Goal: Information Seeking & Learning: Check status

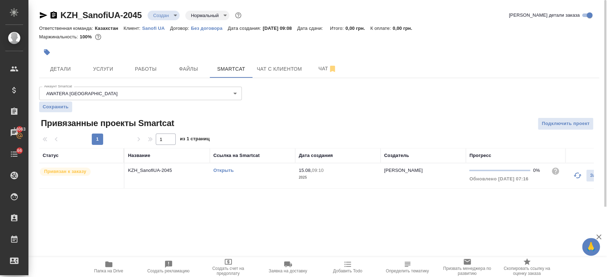
click at [237, 47] on div at bounding box center [225, 52] width 373 height 16
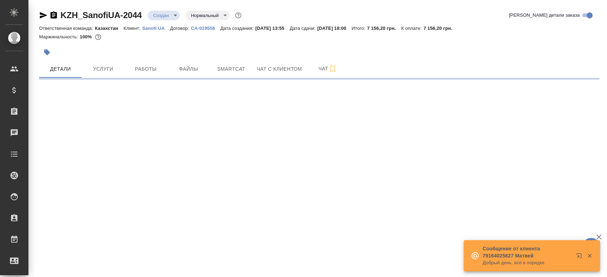
select select "RU"
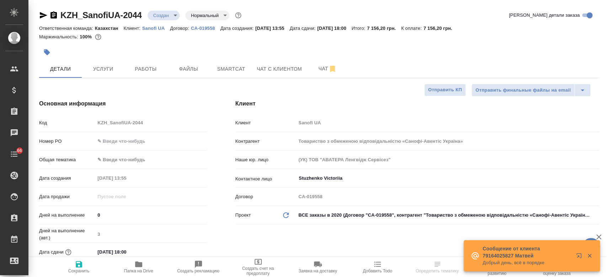
type textarea "x"
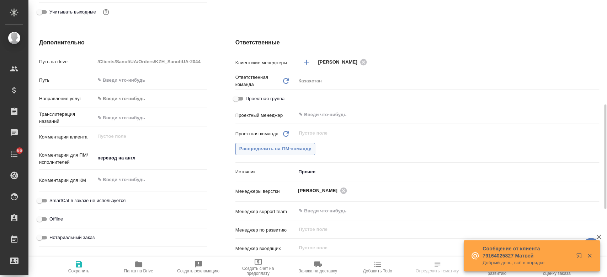
click at [285, 153] on button "Распределить на ПМ-команду" at bounding box center [275, 149] width 80 height 12
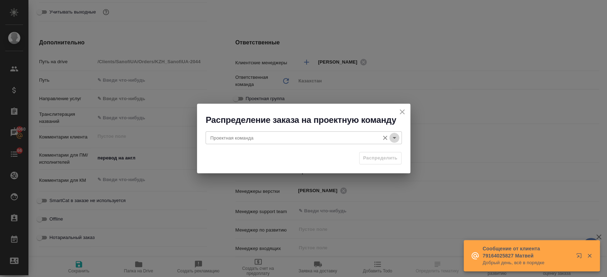
click at [393, 138] on icon "Open" at bounding box center [395, 138] width 4 height 2
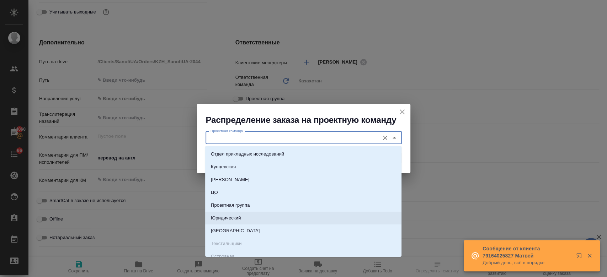
click at [238, 217] on p "Юридический" at bounding box center [226, 218] width 30 height 7
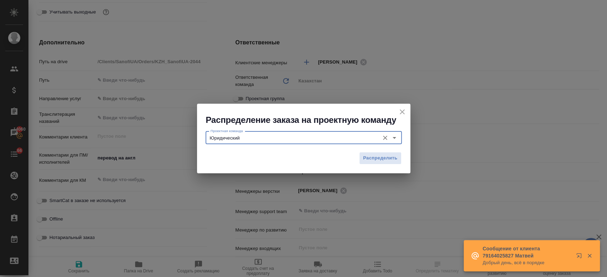
type input "Юридический"
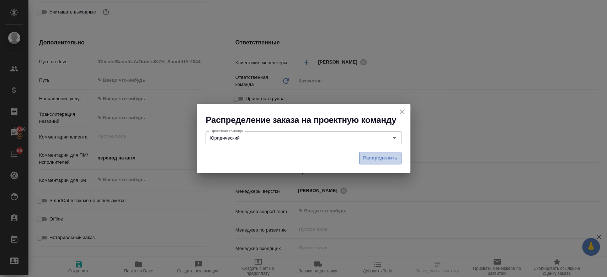
click at [384, 161] on span "Распределить" at bounding box center [380, 158] width 35 height 8
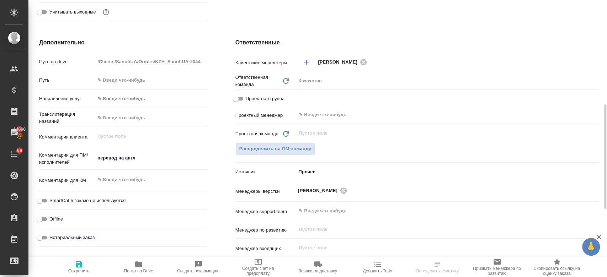
type textarea "x"
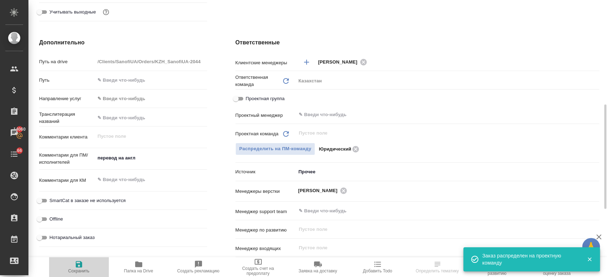
click at [79, 265] on icon "button" at bounding box center [79, 264] width 6 height 6
type textarea "x"
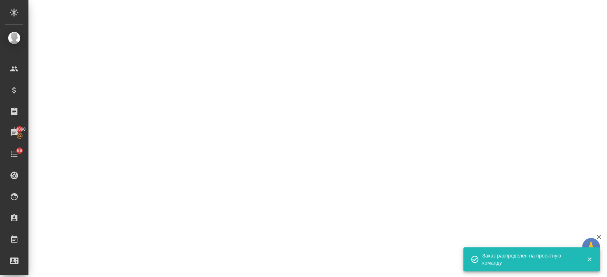
select select "RU"
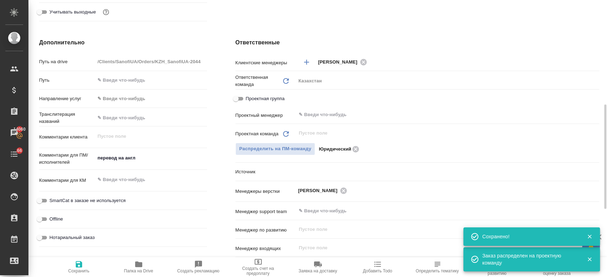
type textarea "x"
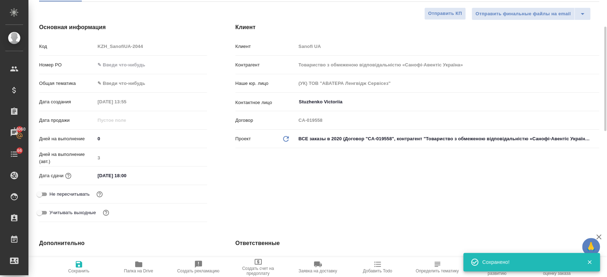
scroll to position [75, 0]
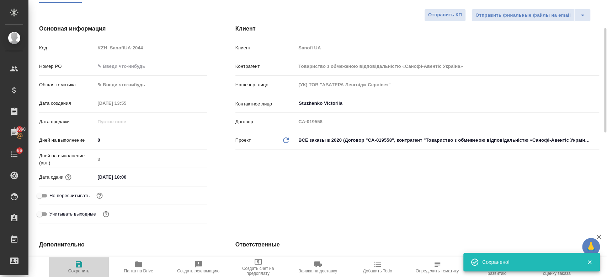
click at [76, 266] on icon "button" at bounding box center [79, 264] width 6 height 6
type textarea "x"
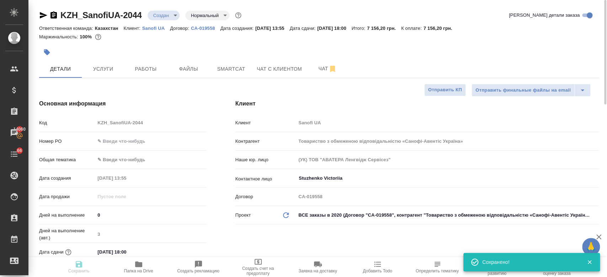
type textarea "x"
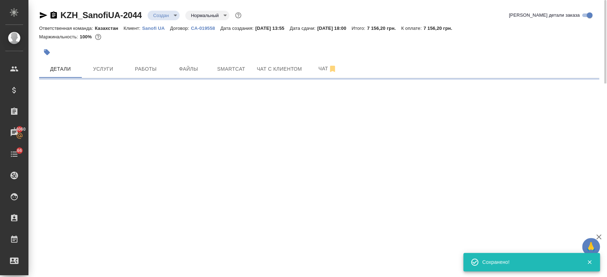
select select "RU"
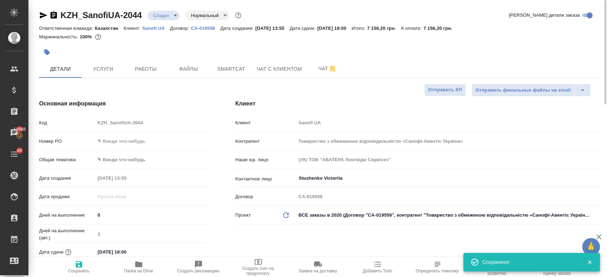
type textarea "x"
click at [102, 67] on span "Услуги" at bounding box center [103, 69] width 34 height 9
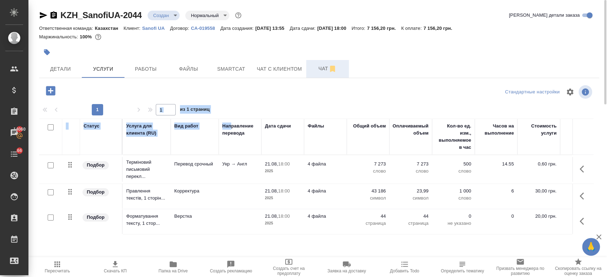
drag, startPoint x: 231, startPoint y: 118, endPoint x: 317, endPoint y: 68, distance: 99.3
click at [317, 68] on div "KZH_SanofiUA-2044 Создан new Нормальный normal Кратко детали заказа Ответственн…" at bounding box center [319, 145] width 568 height 290
click at [317, 68] on span "Чат" at bounding box center [328, 68] width 34 height 9
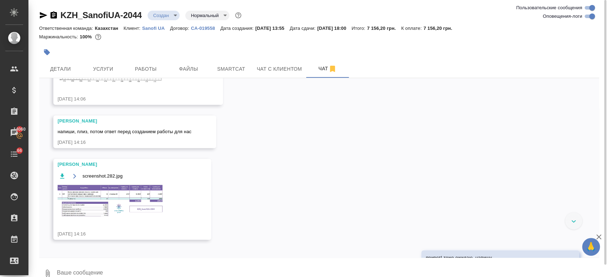
scroll to position [331, 0]
click at [128, 204] on img at bounding box center [111, 202] width 107 height 34
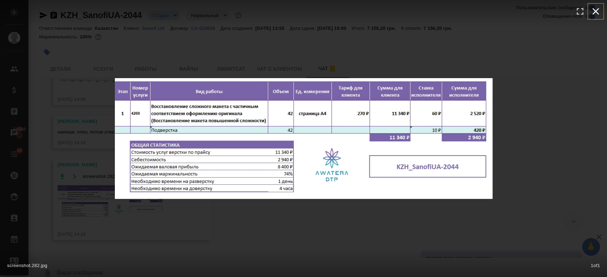
click at [599, 9] on icon "button" at bounding box center [595, 11] width 11 height 11
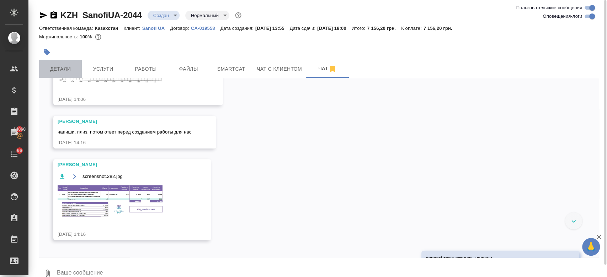
click at [63, 67] on span "Детали" at bounding box center [60, 69] width 34 height 9
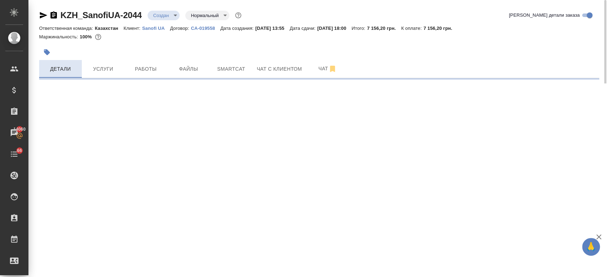
select select "RU"
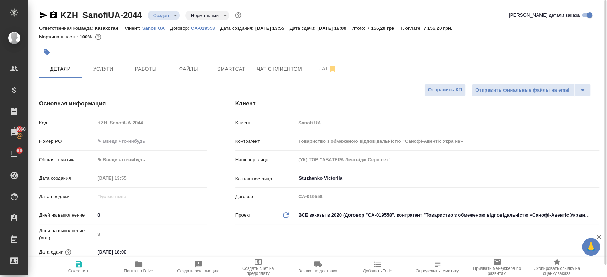
type textarea "x"
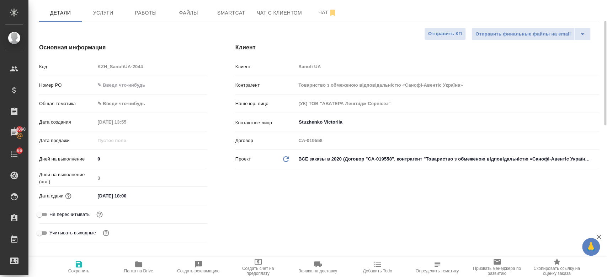
scroll to position [57, 0]
click at [129, 195] on input "21.08.2025 18:00" at bounding box center [126, 195] width 62 height 10
click at [184, 196] on icon "button" at bounding box center [186, 195] width 9 height 9
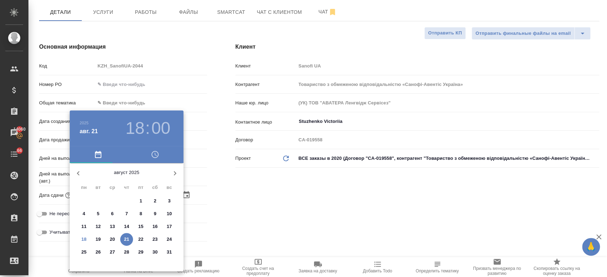
click at [262, 207] on div at bounding box center [303, 138] width 607 height 277
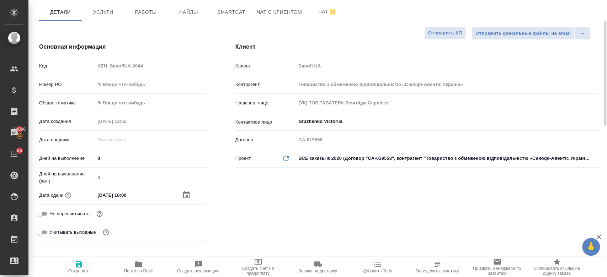
scroll to position [0, 0]
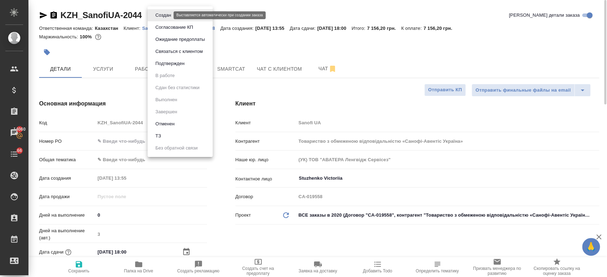
click at [161, 13] on body "🙏 .cls-1 fill:#fff; AWATERA Kosherbayeva Nazerke Клиенты Спецификации Заказы 14…" at bounding box center [303, 138] width 607 height 277
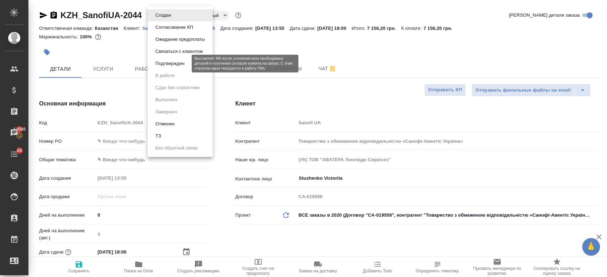
click at [176, 67] on button "Подтвержден" at bounding box center [169, 64] width 33 height 8
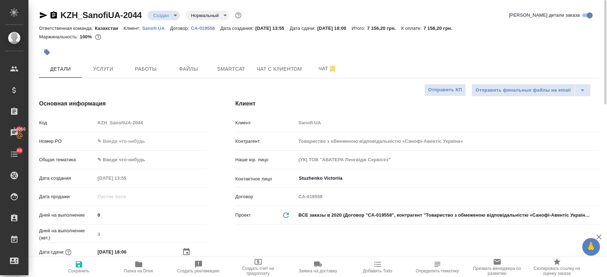
click at [165, 50] on div at bounding box center [225, 52] width 373 height 16
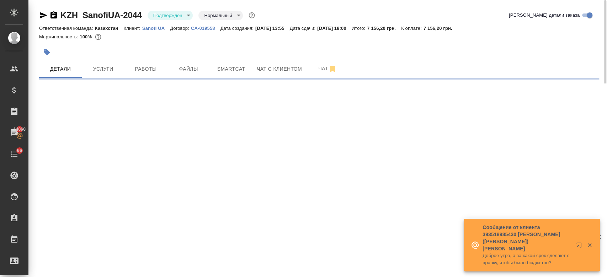
select select "RU"
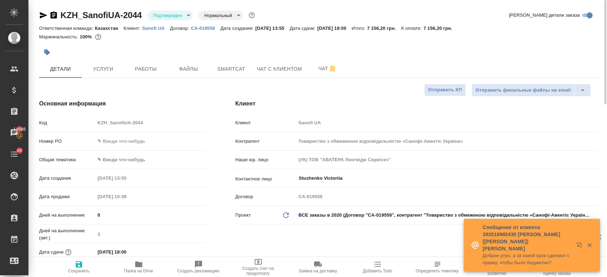
type textarea "x"
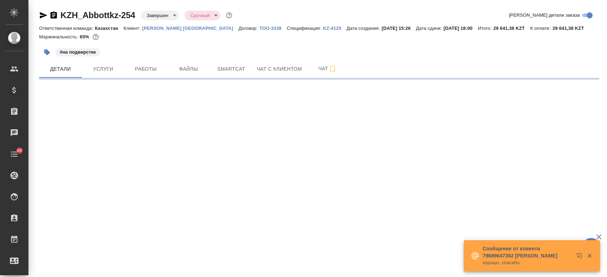
select select "RU"
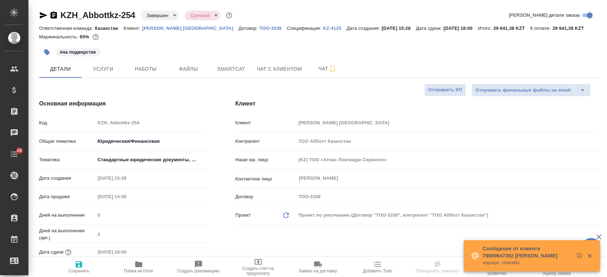
click at [162, 26] on p "Abbott Kazakhstan" at bounding box center [190, 28] width 96 height 5
type textarea "x"
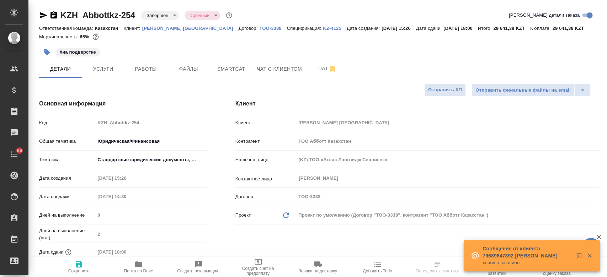
type textarea "x"
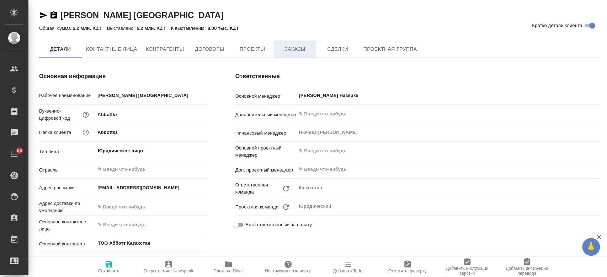
click at [298, 55] on button "Заказы" at bounding box center [295, 49] width 43 height 17
type textarea "x"
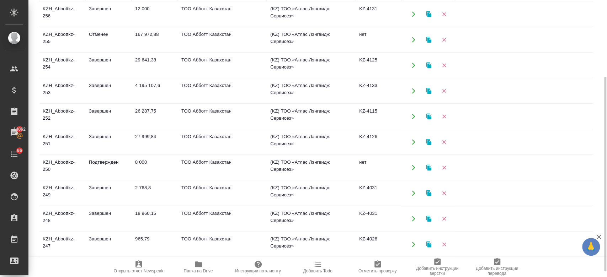
scroll to position [117, 0]
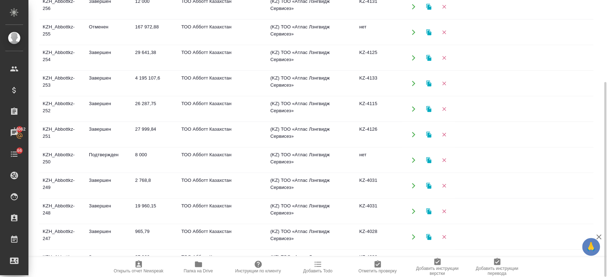
click at [97, 19] on td "Подтвержден" at bounding box center [108, 6] width 46 height 25
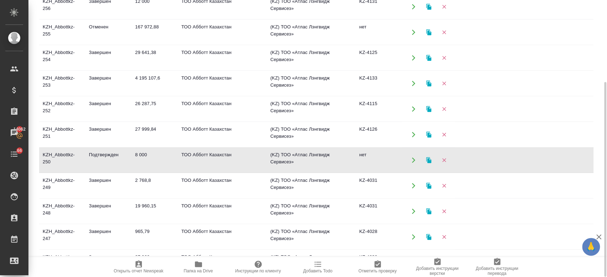
click at [97, 19] on td "Подтвержден" at bounding box center [108, 6] width 46 height 25
click at [117, 19] on td "Подтвержден" at bounding box center [108, 6] width 46 height 25
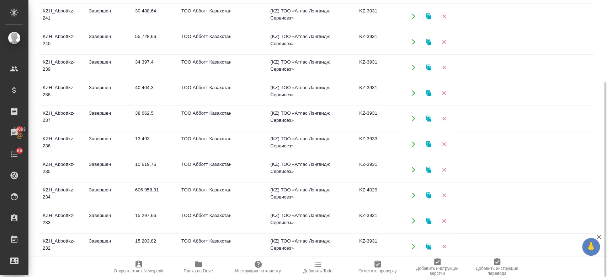
scroll to position [377, 0]
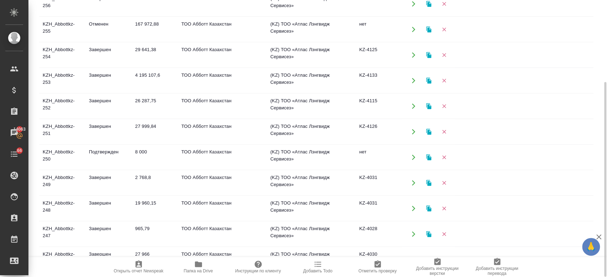
scroll to position [0, 0]
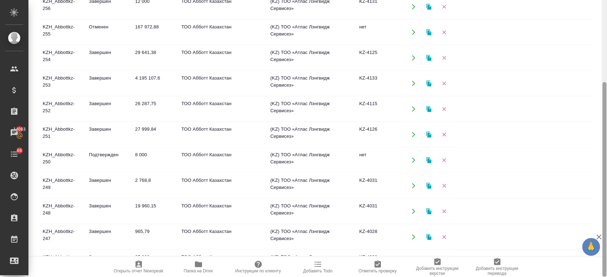
drag, startPoint x: 606, startPoint y: 118, endPoint x: 606, endPoint y: 94, distance: 23.8
click at [606, 83] on div at bounding box center [604, 138] width 5 height 277
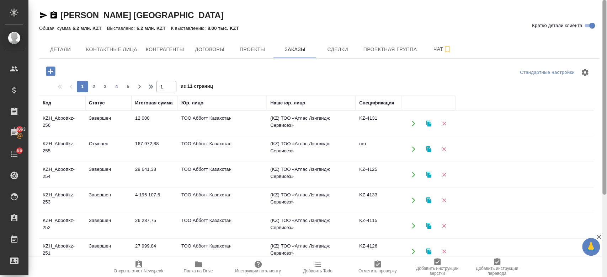
drag, startPoint x: 606, startPoint y: 100, endPoint x: 606, endPoint y: -22, distance: 121.6
click at [606, 0] on html "🙏 .cls-1 fill:#fff; AWATERA Kosherbayeva Nazerke Клиенты Спецификации Заказы 14…" at bounding box center [303, 138] width 607 height 277
click at [95, 83] on span "2" at bounding box center [93, 86] width 11 height 7
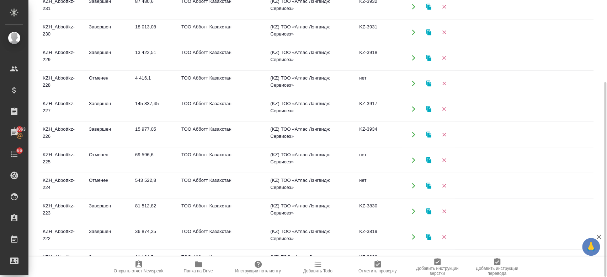
drag, startPoint x: 606, startPoint y: 112, endPoint x: 601, endPoint y: 105, distance: 9.5
click at [606, 86] on div at bounding box center [604, 138] width 5 height 277
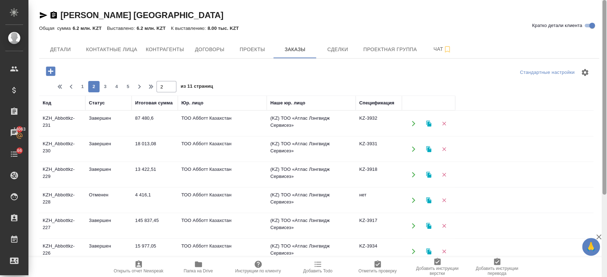
drag, startPoint x: 606, startPoint y: 107, endPoint x: 606, endPoint y: 5, distance: 101.4
click at [606, 5] on div at bounding box center [604, 138] width 5 height 277
click at [78, 85] on span "1" at bounding box center [82, 86] width 11 height 7
type input "1"
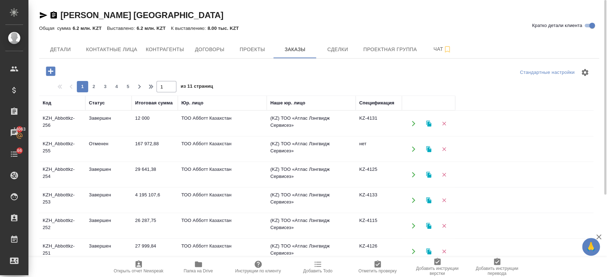
click at [96, 136] on td "Завершен" at bounding box center [108, 123] width 46 height 25
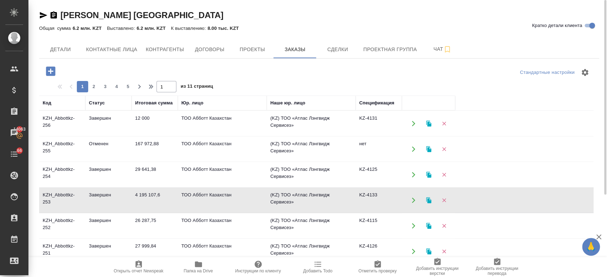
click at [96, 136] on td "Завершен" at bounding box center [108, 123] width 46 height 25
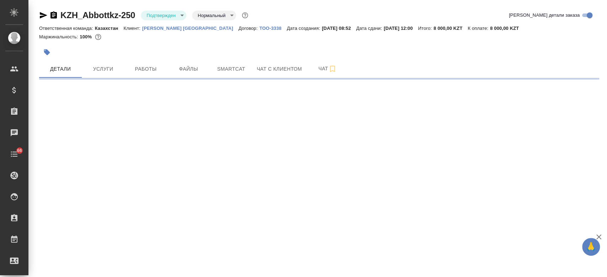
select select "RU"
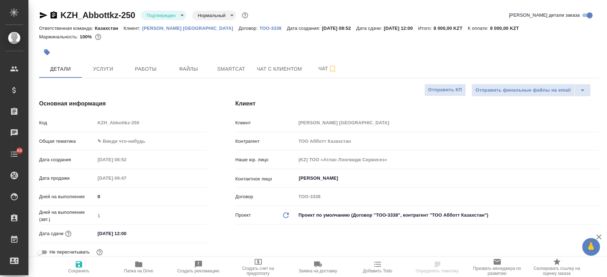
type textarea "x"
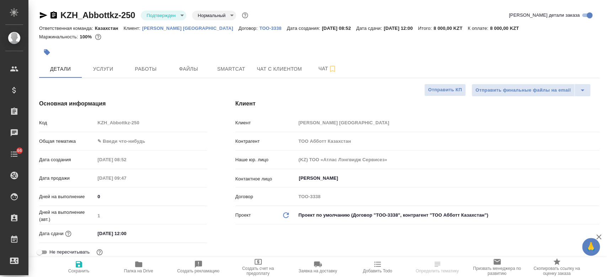
type textarea "x"
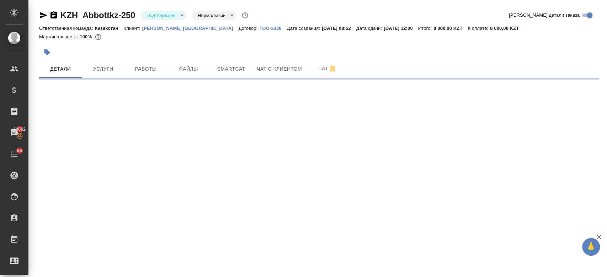
select select "RU"
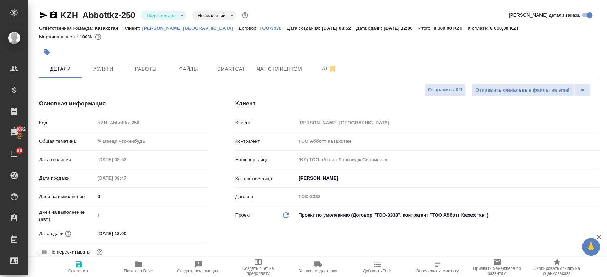
type textarea "x"
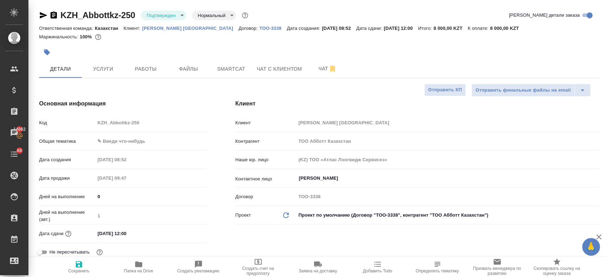
type textarea "x"
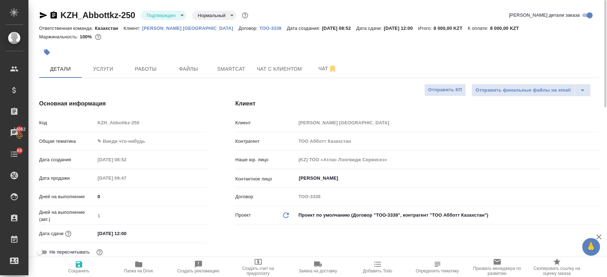
type textarea "x"
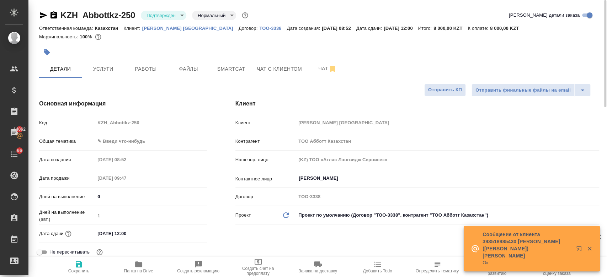
click at [227, 38] on div "Маржинальность: 100%" at bounding box center [319, 36] width 560 height 9
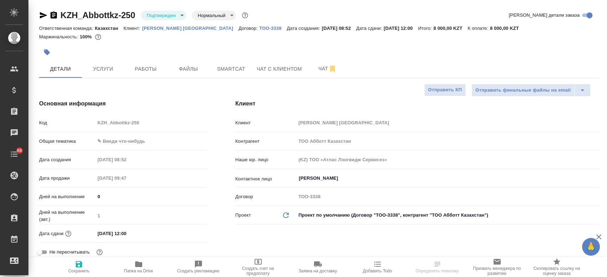
select select "RU"
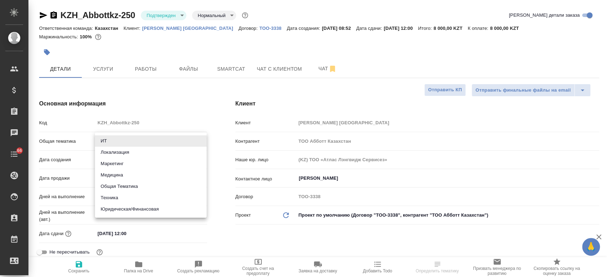
click at [131, 136] on body "🙏 .cls-1 fill:#fff; AWATERA Kosherbayeva Nazerke Клиенты Спецификации Заказы Ча…" at bounding box center [303, 138] width 607 height 277
click at [120, 213] on li "Юридическая/Финансовая" at bounding box center [151, 209] width 112 height 11
type input "yr-fn"
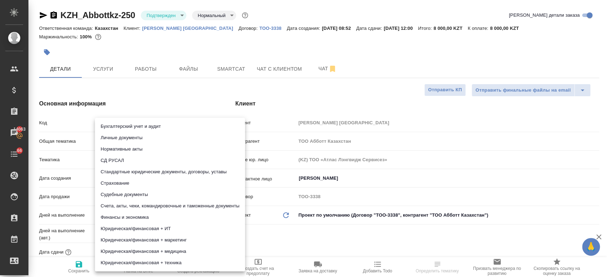
click at [120, 160] on body "🙏 .cls-1 fill:#fff; AWATERA Kosherbayeva Nazerke Клиенты Спецификации Заказы 14…" at bounding box center [303, 138] width 607 height 277
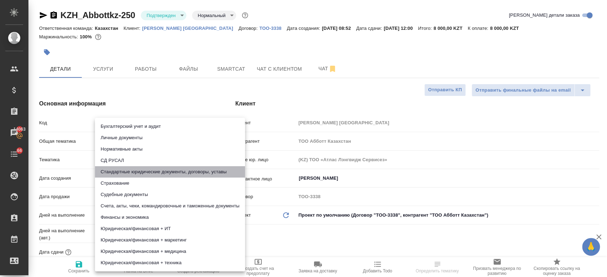
click at [123, 173] on li "Стандартные юридические документы, договоры, уставы" at bounding box center [170, 171] width 150 height 11
type input "5f647205b73bc97568ca66bf"
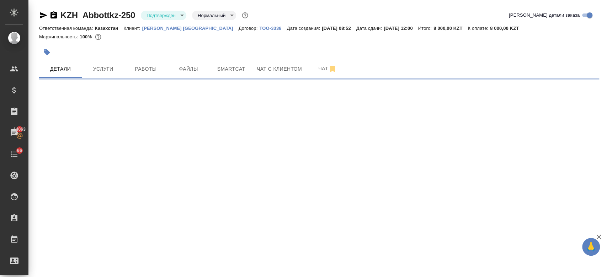
click at [80, 264] on div ".cls-1 fill:#fff; AWATERA Kosherbayeva Nazerke Клиенты Спецификации Заказы 1406…" at bounding box center [303, 138] width 607 height 277
select select "RU"
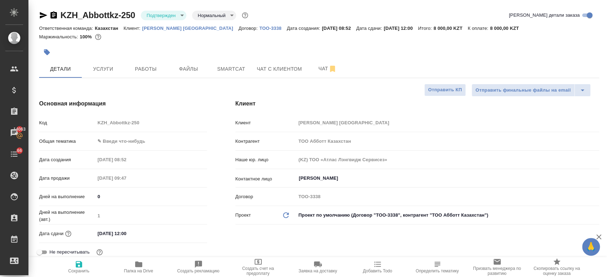
type textarea "x"
click at [80, 264] on icon "button" at bounding box center [79, 264] width 6 height 6
type textarea "x"
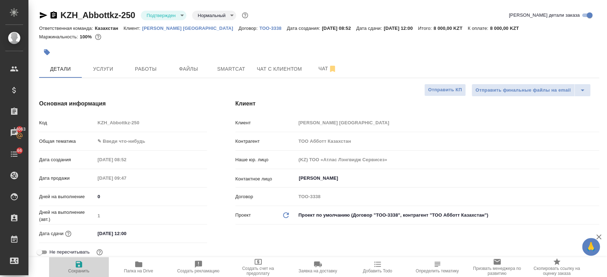
type textarea "x"
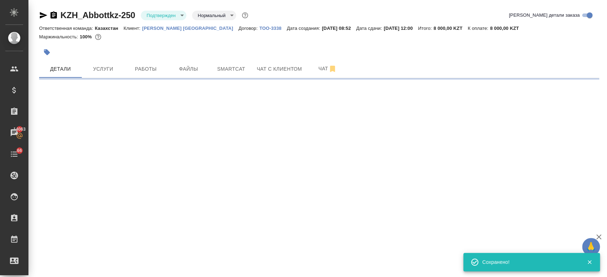
select select "RU"
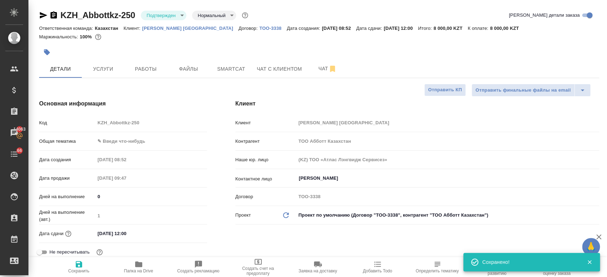
type textarea "x"
click at [113, 144] on body "🙏 .cls-1 fill:#fff; AWATERA Kosherbayeva Nazerke Клиенты Спецификации Заказы 14…" at bounding box center [303, 138] width 607 height 277
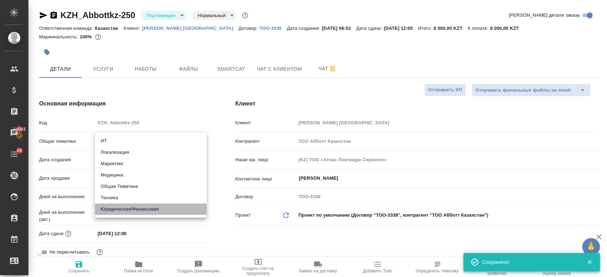
click at [127, 206] on li "Юридическая/Финансовая" at bounding box center [151, 209] width 112 height 11
type input "yr-fn"
type textarea "x"
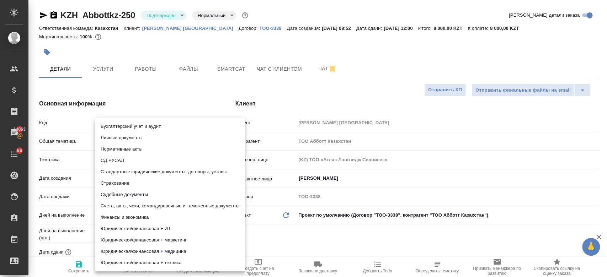
click at [121, 161] on body "🙏 .cls-1 fill:#fff; AWATERA Kosherbayeva Nazerke Клиенты Спецификации Заказы 14…" at bounding box center [303, 138] width 607 height 277
click at [120, 170] on li "Стандартные юридические документы, договоры, уставы" at bounding box center [170, 171] width 150 height 11
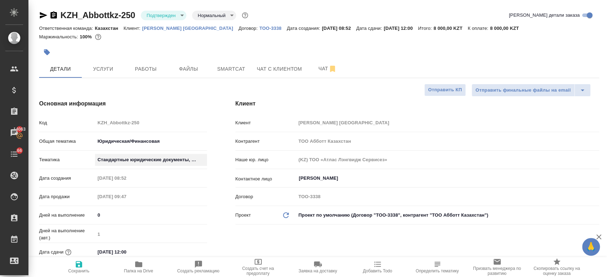
type textarea "x"
type input "5f647205b73bc97568ca66bf"
click at [75, 269] on span "Сохранить" at bounding box center [78, 271] width 21 height 5
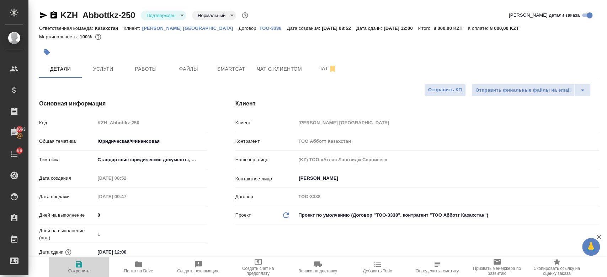
type textarea "x"
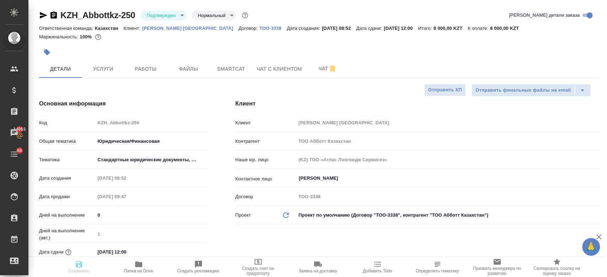
type textarea "x"
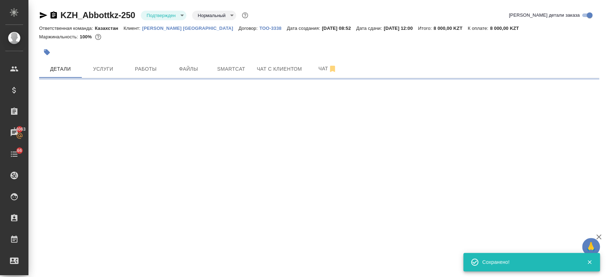
select select "RU"
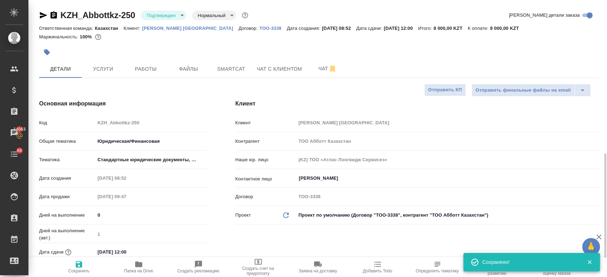
type textarea "x"
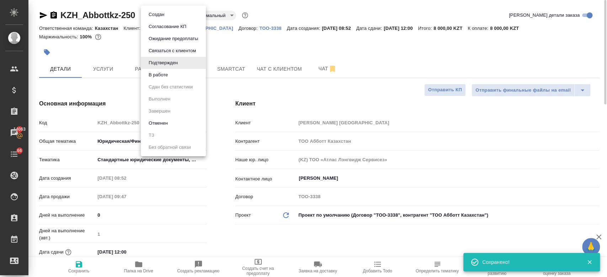
click at [163, 20] on body "🙏 .cls-1 fill:#fff; AWATERA Kosherbayeva Nazerke Клиенты Спецификации Заказы 14…" at bounding box center [303, 138] width 607 height 277
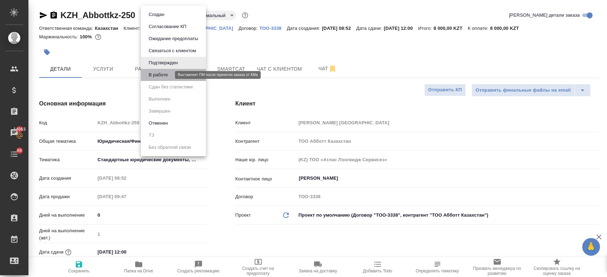
click at [165, 71] on button "В работе" at bounding box center [158, 75] width 23 height 8
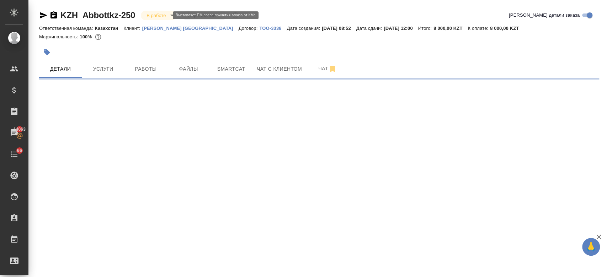
select select "RU"
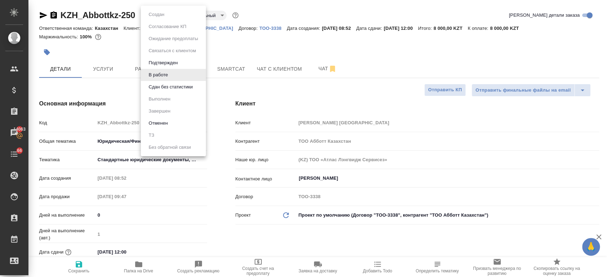
type textarea "x"
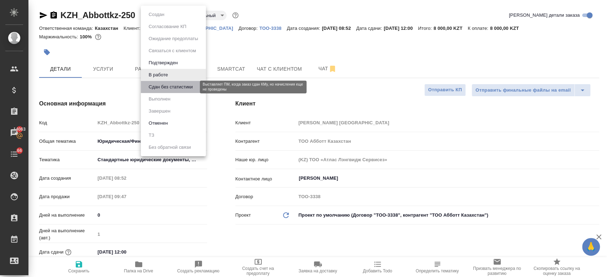
click at [154, 87] on button "Сдан без статистики" at bounding box center [171, 87] width 48 height 8
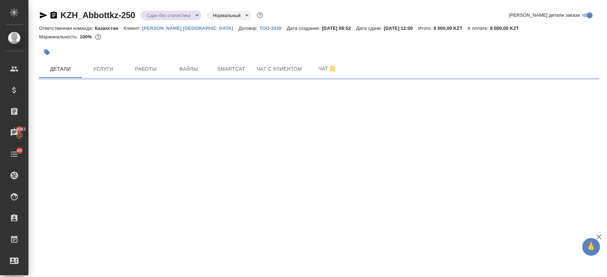
select select "RU"
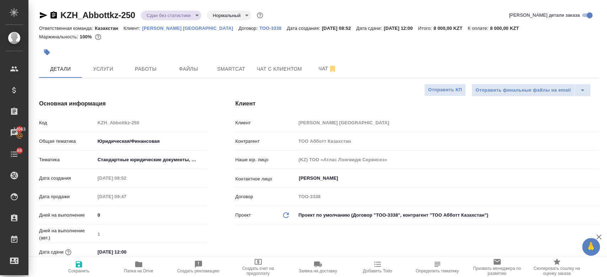
type textarea "x"
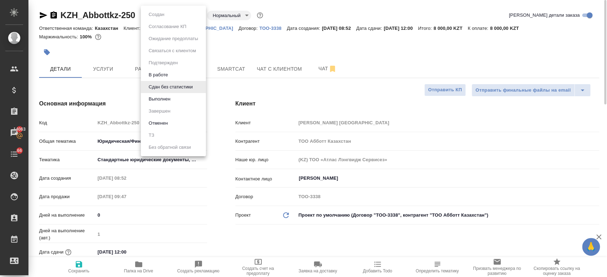
click at [165, 16] on body "🙏 .cls-1 fill:#fff; AWATERA Kosherbayeva Nazerke Клиенты Спецификации Заказы 14…" at bounding box center [303, 138] width 607 height 277
click at [119, 50] on div at bounding box center [303, 138] width 607 height 277
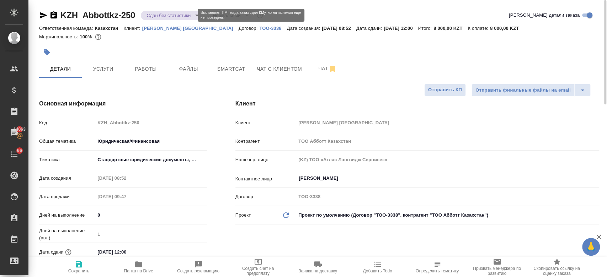
click at [162, 15] on body "🙏 .cls-1 fill:#fff; AWATERA Kosherbayeva Nazerke Клиенты Спецификации Заказы 14…" at bounding box center [303, 138] width 607 height 277
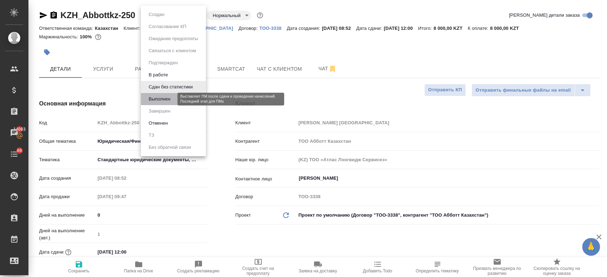
click at [150, 96] on button "Выполнен" at bounding box center [160, 99] width 26 height 8
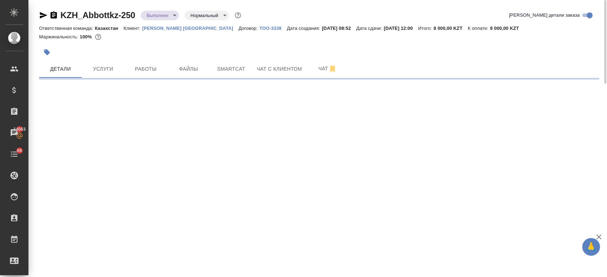
select select "RU"
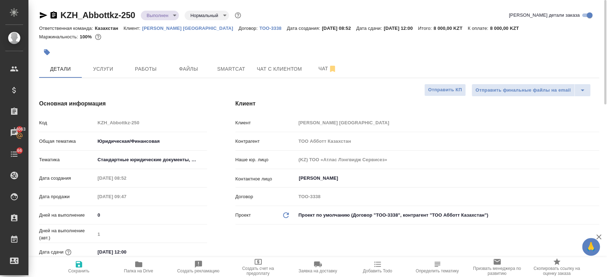
click at [125, 50] on div at bounding box center [225, 52] width 373 height 16
type textarea "x"
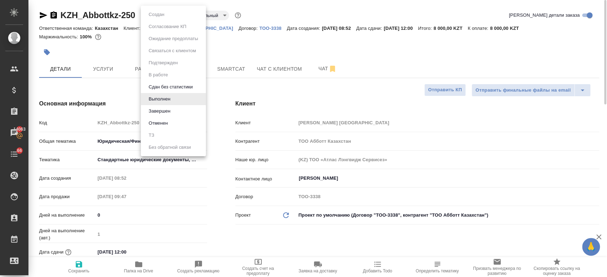
click at [155, 13] on body "🙏 .cls-1 fill:#fff; AWATERA Kosherbayeva Nazerke Клиенты Спецификации Заказы 14…" at bounding box center [303, 138] width 607 height 277
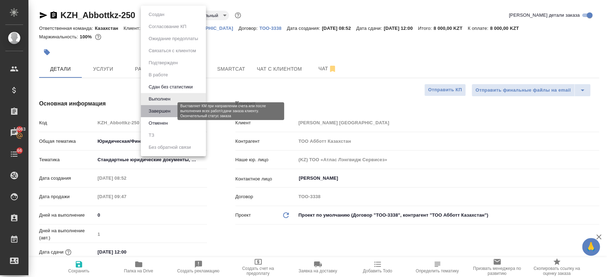
click at [160, 113] on button "Завершен" at bounding box center [160, 111] width 26 height 8
type textarea "x"
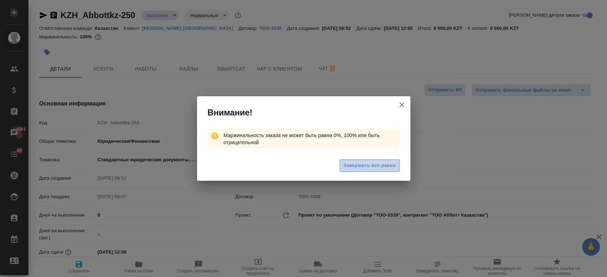
click at [363, 164] on span "Завершить все равно" at bounding box center [370, 166] width 52 height 8
type textarea "x"
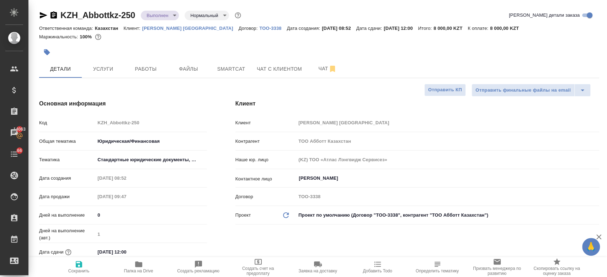
type textarea "x"
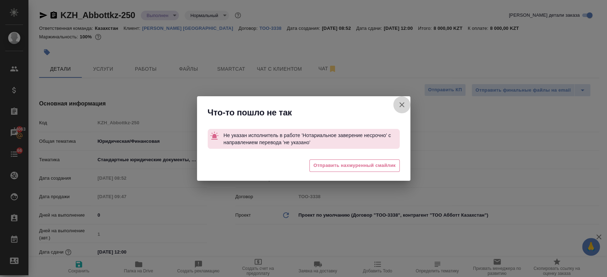
click at [403, 105] on icon "button" at bounding box center [402, 105] width 9 height 9
type textarea "x"
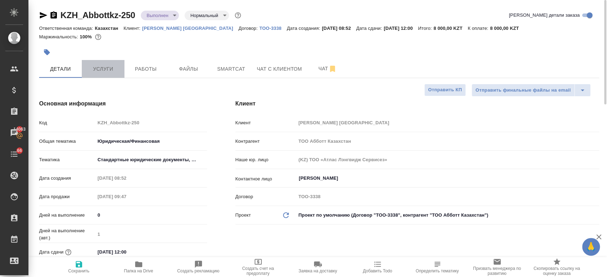
click at [106, 69] on span "Услуги" at bounding box center [103, 69] width 34 height 9
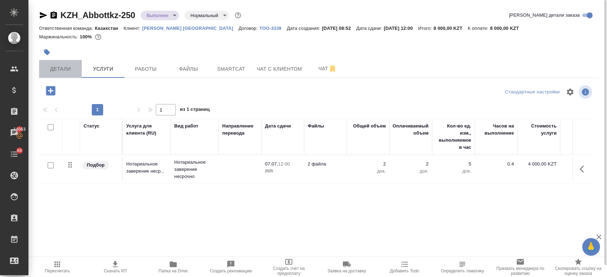
click at [68, 70] on span "Детали" at bounding box center [60, 69] width 34 height 9
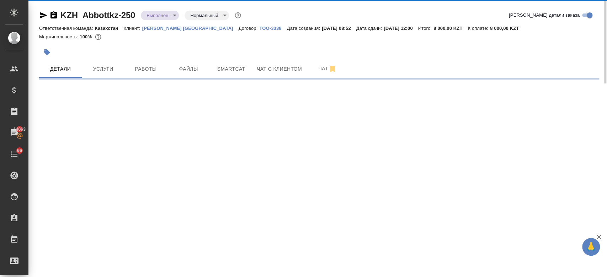
click at [169, 49] on div at bounding box center [225, 52] width 373 height 16
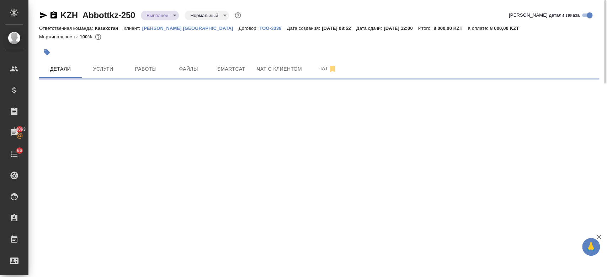
select select "RU"
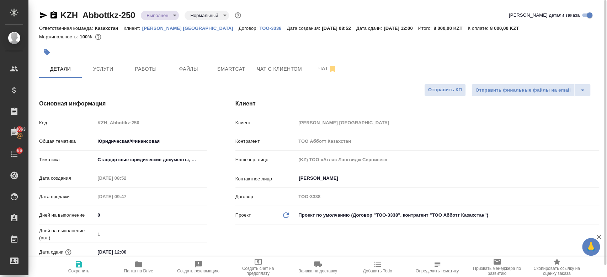
type textarea "x"
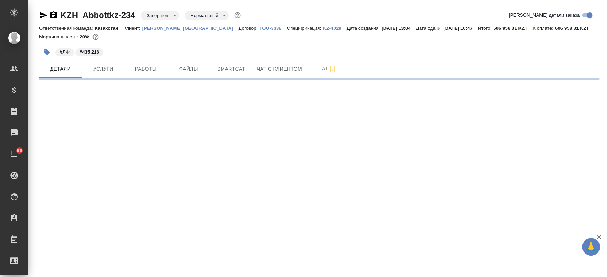
select select "RU"
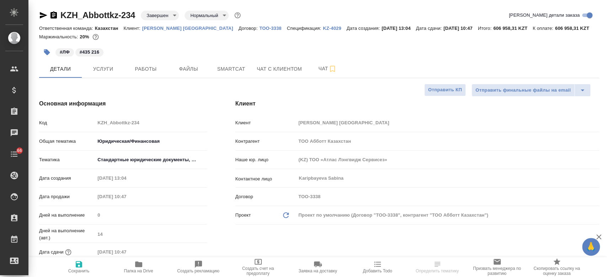
type textarea "x"
click at [323, 26] on p "KZ-4029" at bounding box center [335, 28] width 24 height 5
type textarea "x"
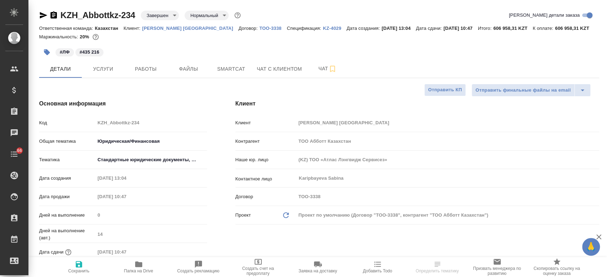
type textarea "x"
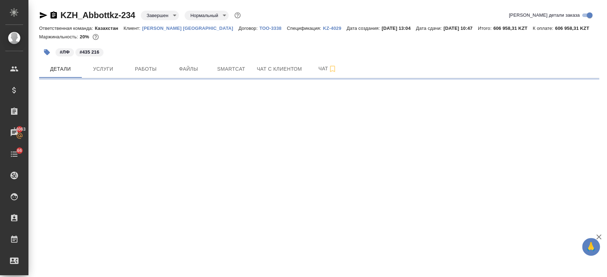
select select "RU"
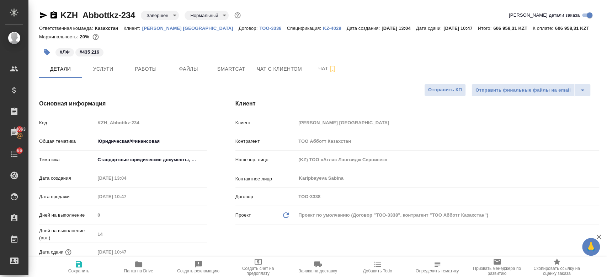
type textarea "x"
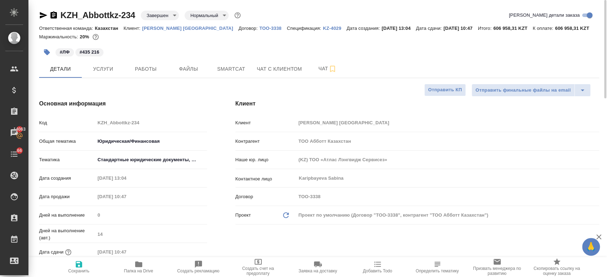
type textarea "x"
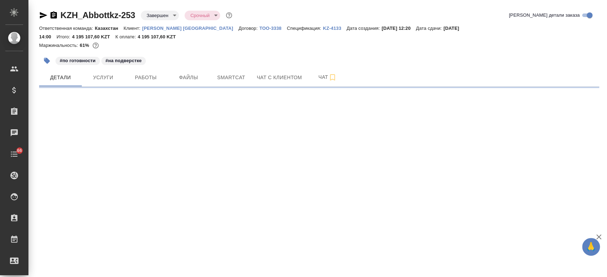
select select "RU"
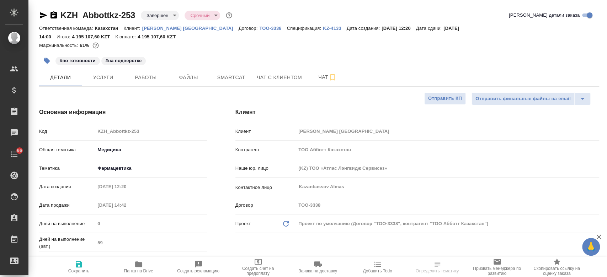
type textarea "x"
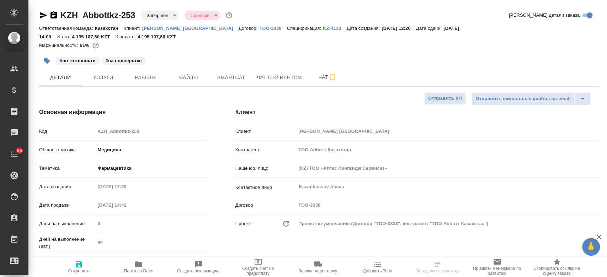
type textarea "x"
click at [323, 26] on p "KZ-4133" at bounding box center [335, 28] width 24 height 5
type textarea "x"
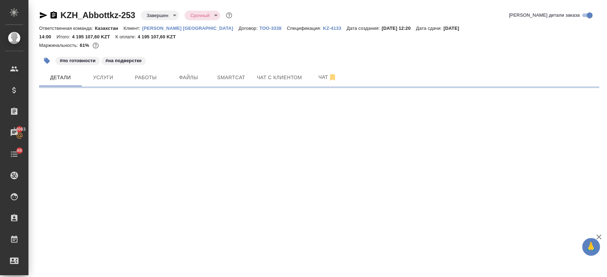
select select "RU"
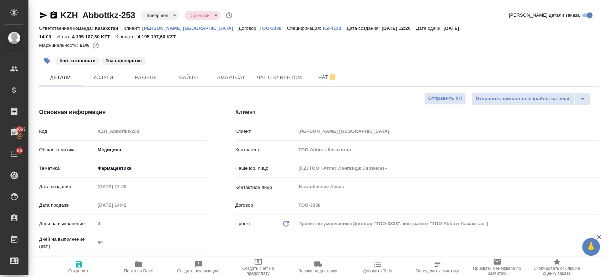
type textarea "x"
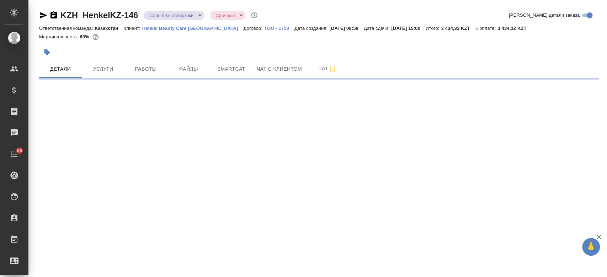
select select "RU"
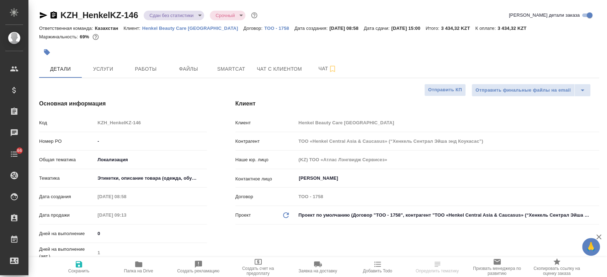
type textarea "x"
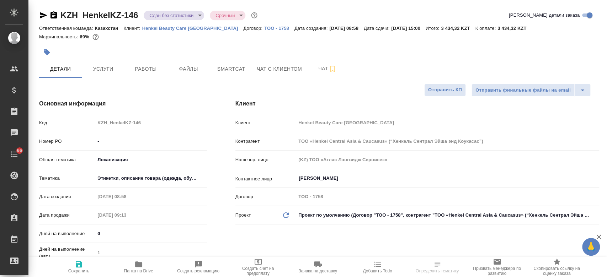
type textarea "x"
click at [189, 28] on p "Henkel Beauty Care Kazakhstan" at bounding box center [192, 28] width 101 height 5
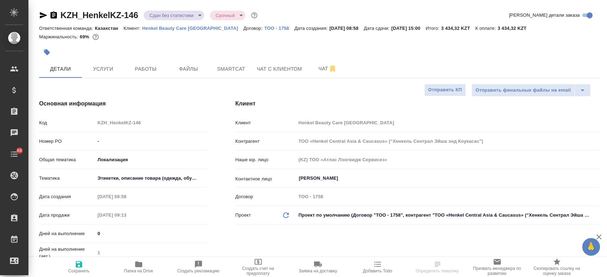
type textarea "x"
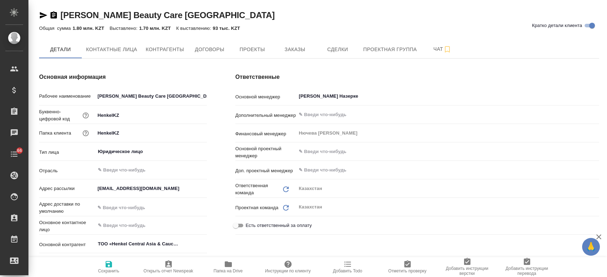
type textarea "x"
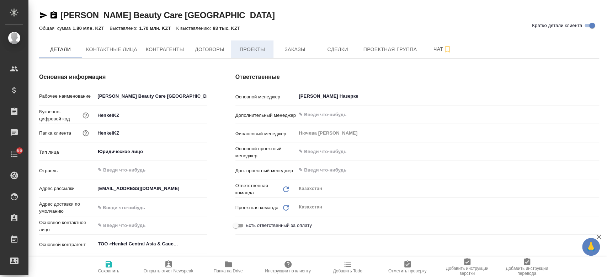
type textarea "x"
click at [301, 41] on button "Заказы" at bounding box center [295, 50] width 43 height 18
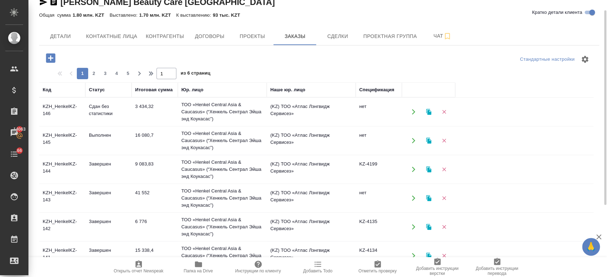
scroll to position [14, 0]
click at [97, 124] on td "Выполнен" at bounding box center [108, 111] width 46 height 25
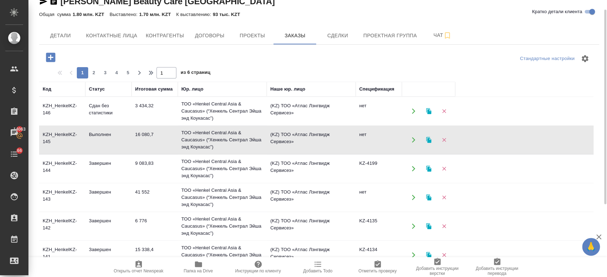
click at [97, 124] on td "Выполнен" at bounding box center [108, 111] width 46 height 25
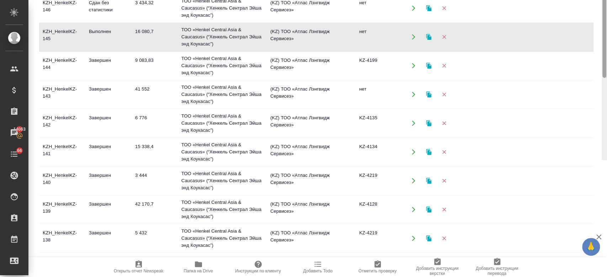
scroll to position [0, 0]
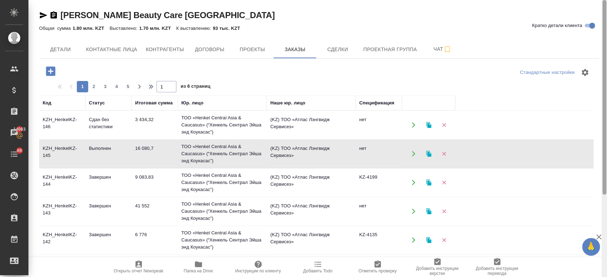
drag, startPoint x: 605, startPoint y: 97, endPoint x: 606, endPoint y: -41, distance: 138.7
click at [606, 0] on html "🙏 .cls-1 fill:#fff; AWATERA Kosherbayeva Nazerke Клиенты Спецификации Заказы 14…" at bounding box center [303, 138] width 607 height 277
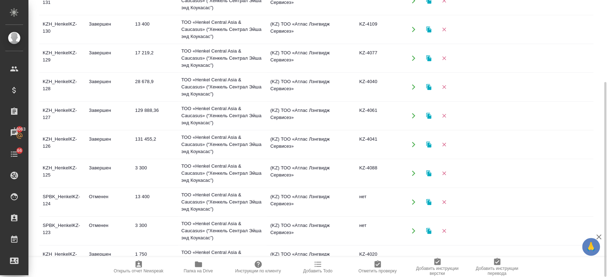
scroll to position [457, 0]
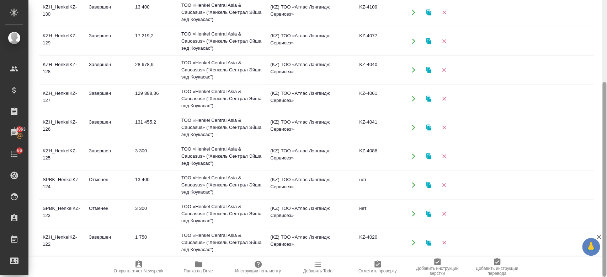
drag, startPoint x: 606, startPoint y: 169, endPoint x: 606, endPoint y: 222, distance: 52.3
click at [606, 222] on div at bounding box center [604, 138] width 5 height 277
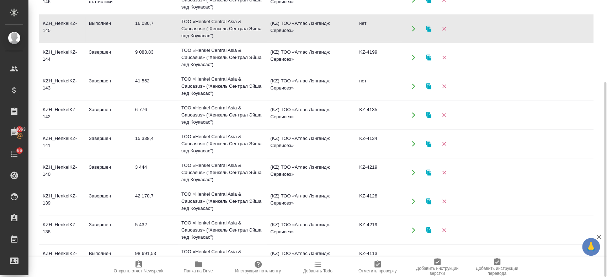
scroll to position [0, 0]
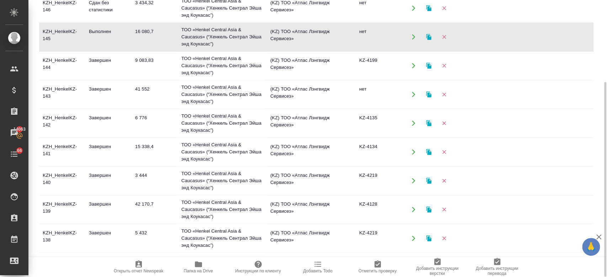
drag, startPoint x: 606, startPoint y: 95, endPoint x: 600, endPoint y: 32, distance: 64.0
click at [602, 0] on div at bounding box center [604, 138] width 5 height 277
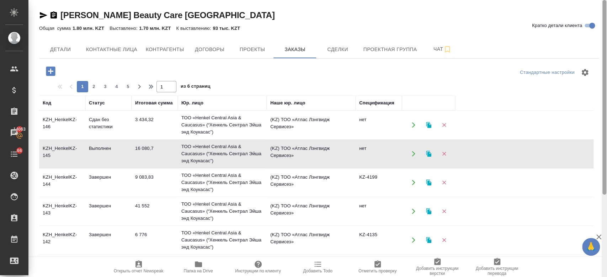
drag, startPoint x: 603, startPoint y: 105, endPoint x: 606, endPoint y: -41, distance: 146.2
click at [606, 0] on html "🙏 .cls-1 fill:#fff; AWATERA Kosherbayeva Nazerke Клиенты Спецификации Заказы 14…" at bounding box center [303, 138] width 607 height 277
click at [94, 87] on span "2" at bounding box center [93, 86] width 11 height 7
type input "2"
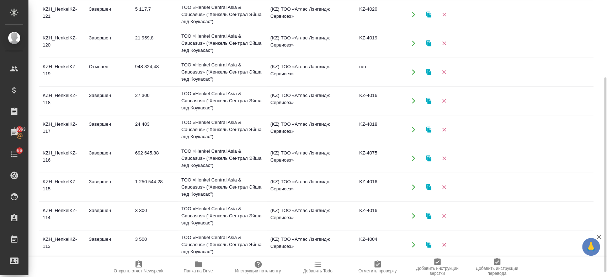
scroll to position [117, 0]
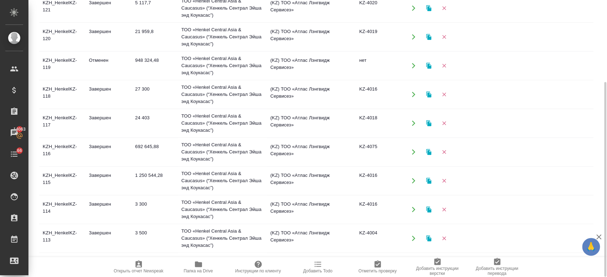
click at [100, 21] on td "Завершен" at bounding box center [108, 8] width 46 height 25
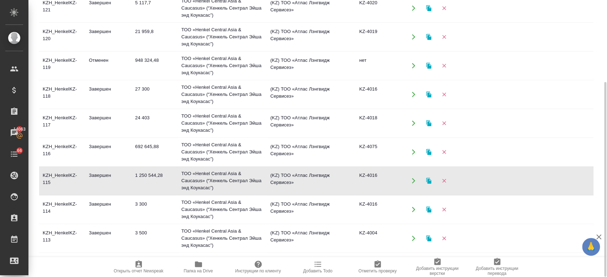
click at [100, 21] on td "Завершен" at bounding box center [108, 8] width 46 height 25
click at [124, 21] on td "Завершен" at bounding box center [108, 8] width 46 height 25
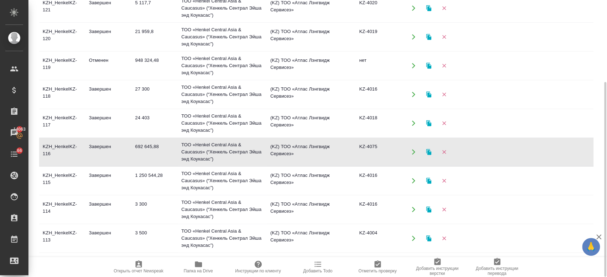
click at [124, 21] on td "Завершен" at bounding box center [108, 8] width 46 height 25
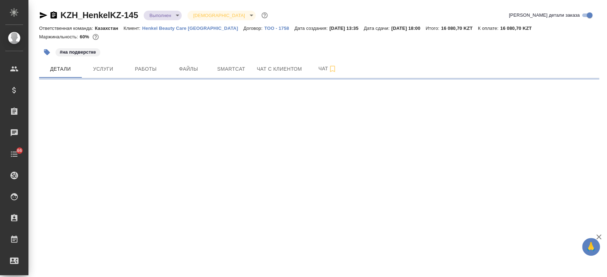
select select "RU"
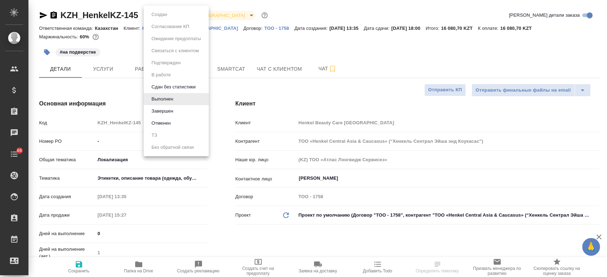
click at [161, 14] on body "🙏 .cls-1 fill:#fff; AWATERA Kosherbayeva Nazerke Клиенты Спецификации Заказы Ча…" at bounding box center [303, 138] width 607 height 277
type textarea "x"
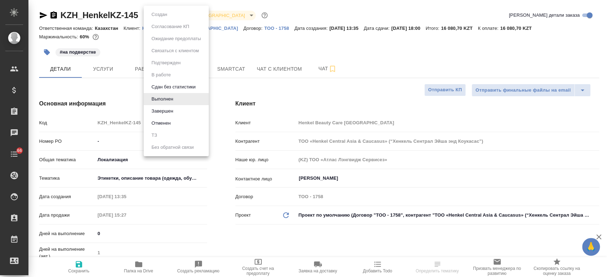
type textarea "x"
click at [296, 85] on div at bounding box center [303, 138] width 607 height 277
click at [168, 15] on body "🙏 .cls-1 fill:#fff; AWATERA Kosherbayeva Nazerke Клиенты Спецификации Заказы 14…" at bounding box center [303, 138] width 607 height 277
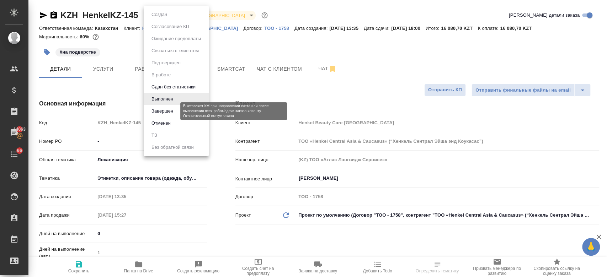
click at [166, 110] on button "Завершен" at bounding box center [162, 111] width 26 height 8
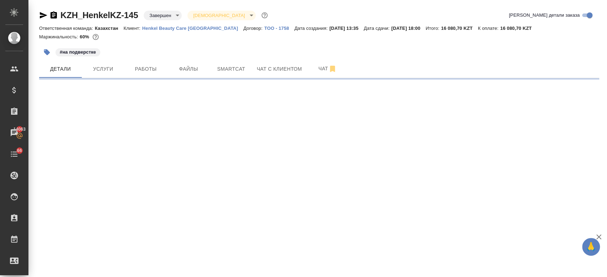
select select "RU"
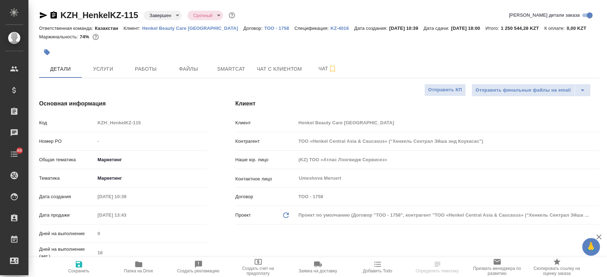
type textarea "x"
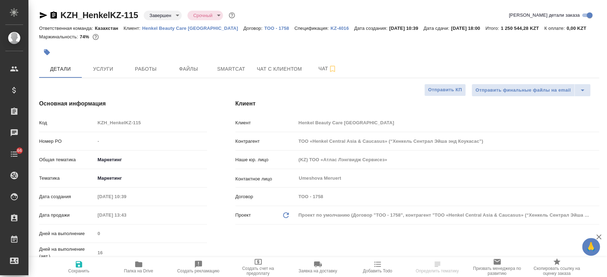
click at [330, 26] on p "KZ-4016" at bounding box center [342, 28] width 24 height 5
type textarea "x"
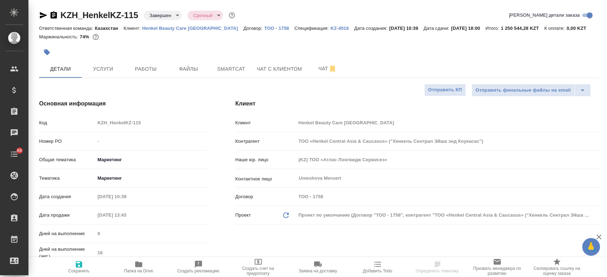
type textarea "x"
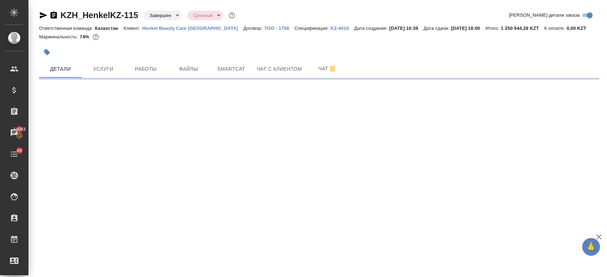
select select "RU"
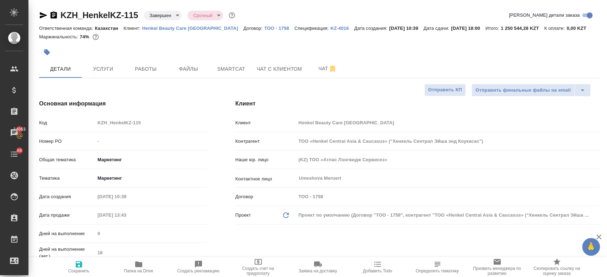
type textarea "x"
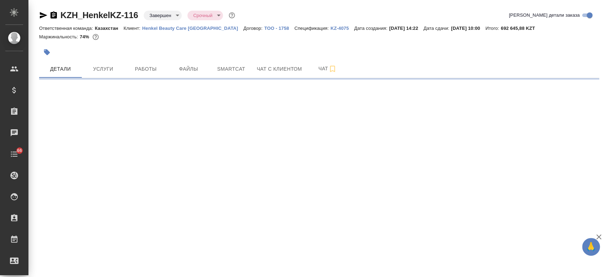
select select "RU"
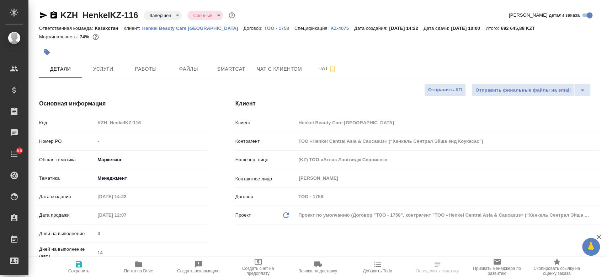
type textarea "x"
click at [330, 27] on p "KZ-4075" at bounding box center [342, 28] width 24 height 5
type textarea "x"
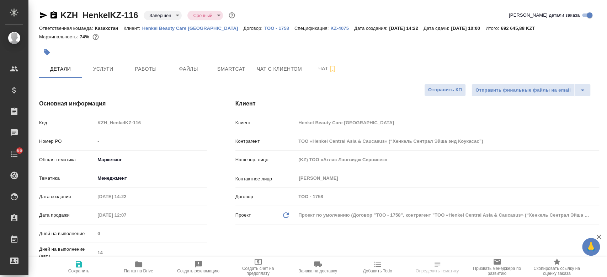
type textarea "x"
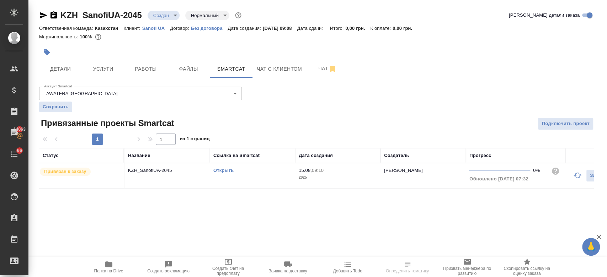
click at [268, 44] on div at bounding box center [225, 52] width 373 height 16
click at [238, 35] on div "Маржинальность: 100%" at bounding box center [319, 36] width 560 height 9
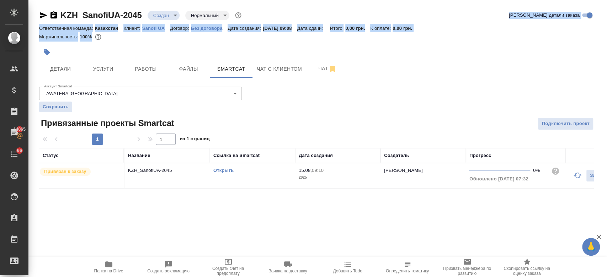
drag, startPoint x: 236, startPoint y: 54, endPoint x: 191, endPoint y: -41, distance: 105.7
click at [191, 0] on html "🙏 .cls-1 fill:#fff; AWATERA Kosherbayeva Nazerke Клиенты Спецификации Заказы 14…" at bounding box center [303, 138] width 607 height 277
click at [255, 49] on div at bounding box center [225, 52] width 373 height 16
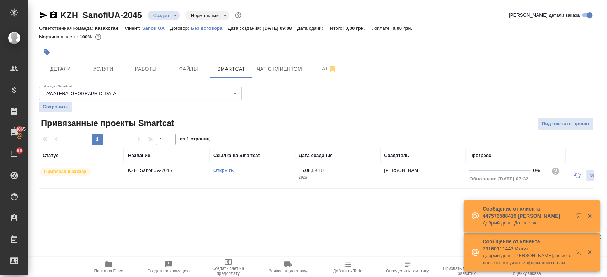
click at [219, 169] on link "Открыть" at bounding box center [223, 170] width 20 height 5
click at [285, 39] on div "Маржинальность: 100%" at bounding box center [319, 36] width 560 height 9
